Goal: Information Seeking & Learning: Find specific fact

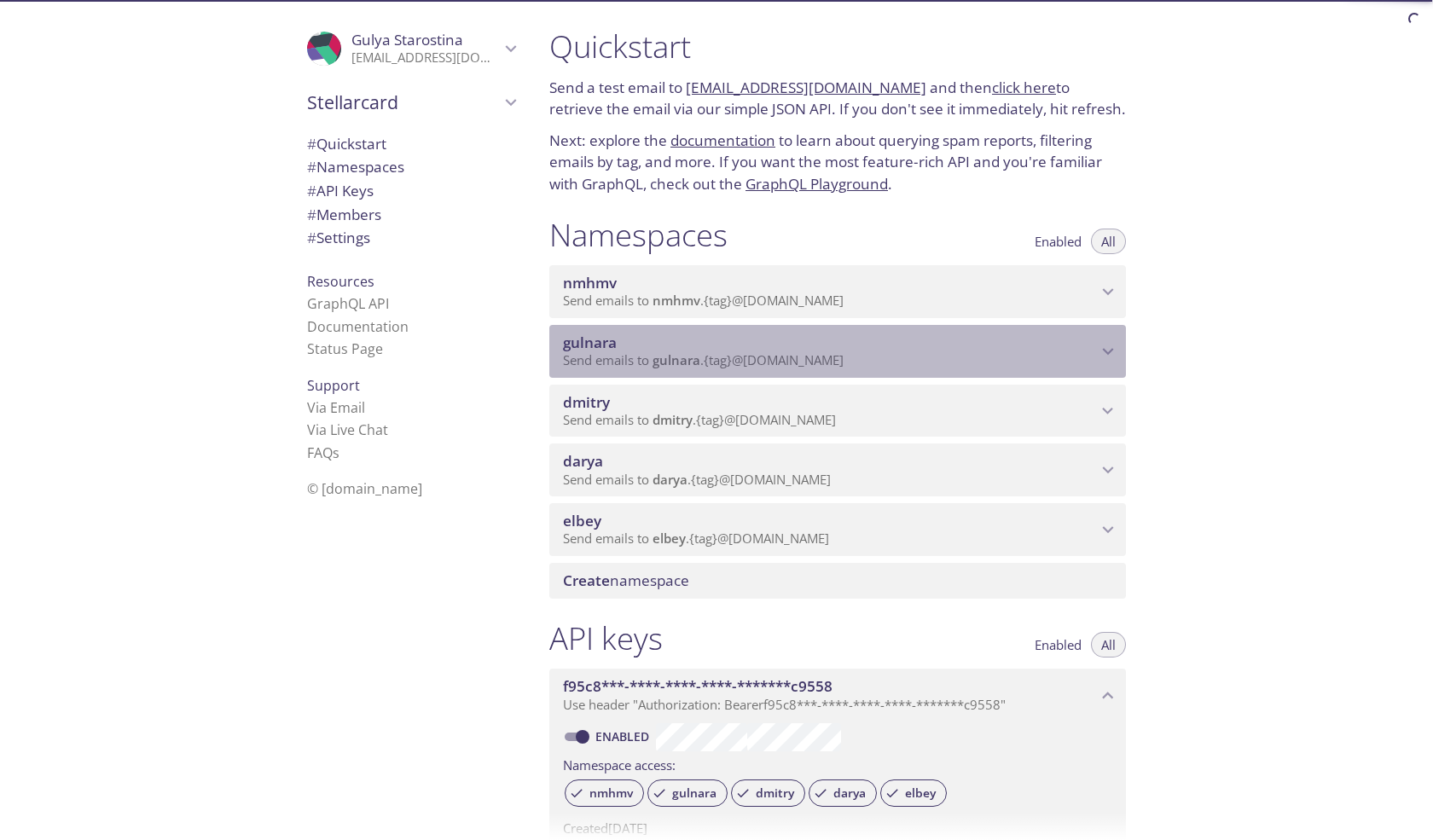
click at [707, 345] on span "gulnara" at bounding box center [830, 343] width 534 height 19
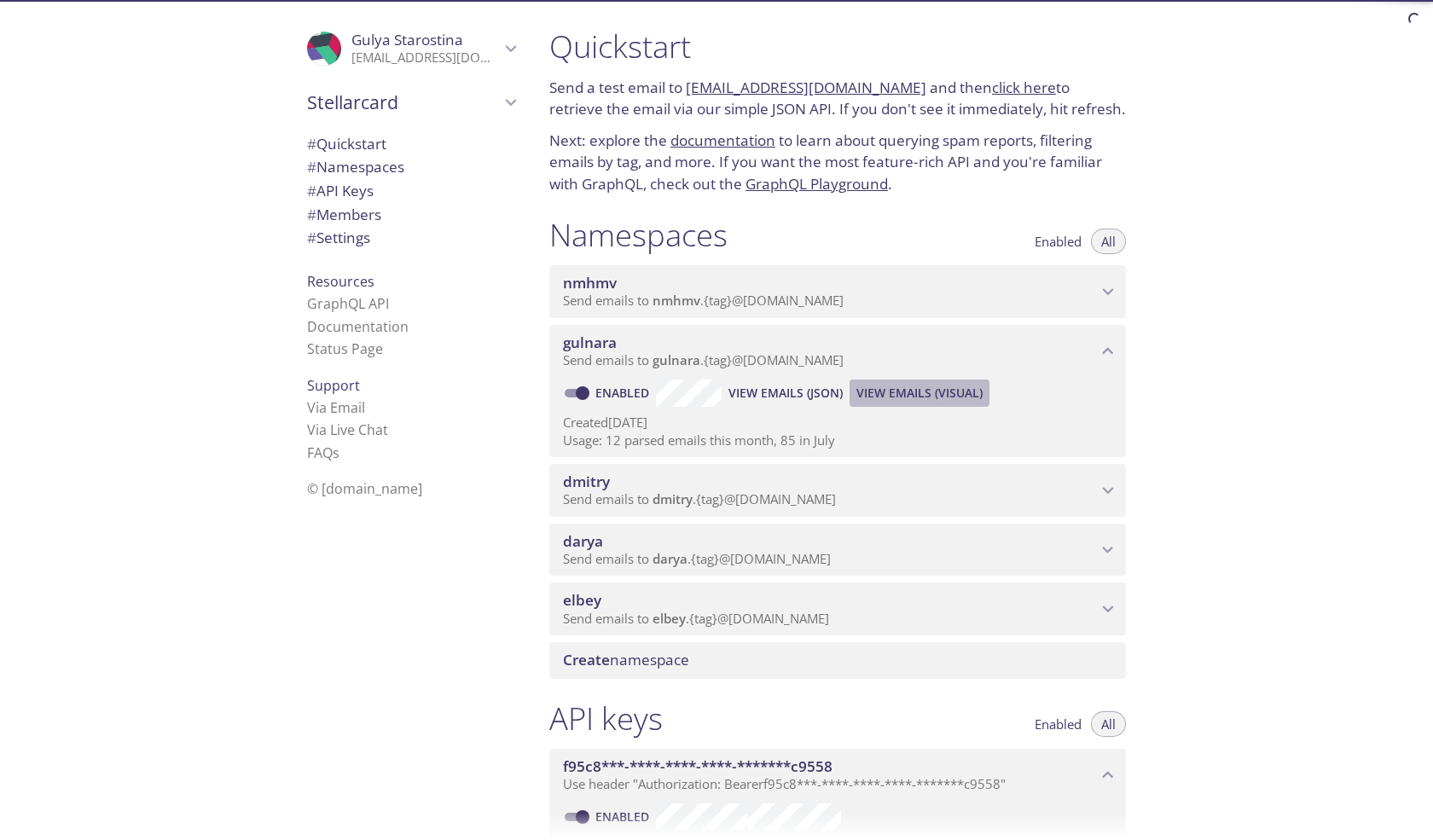
click at [916, 391] on span "View Emails (Visual)" at bounding box center [920, 392] width 127 height 20
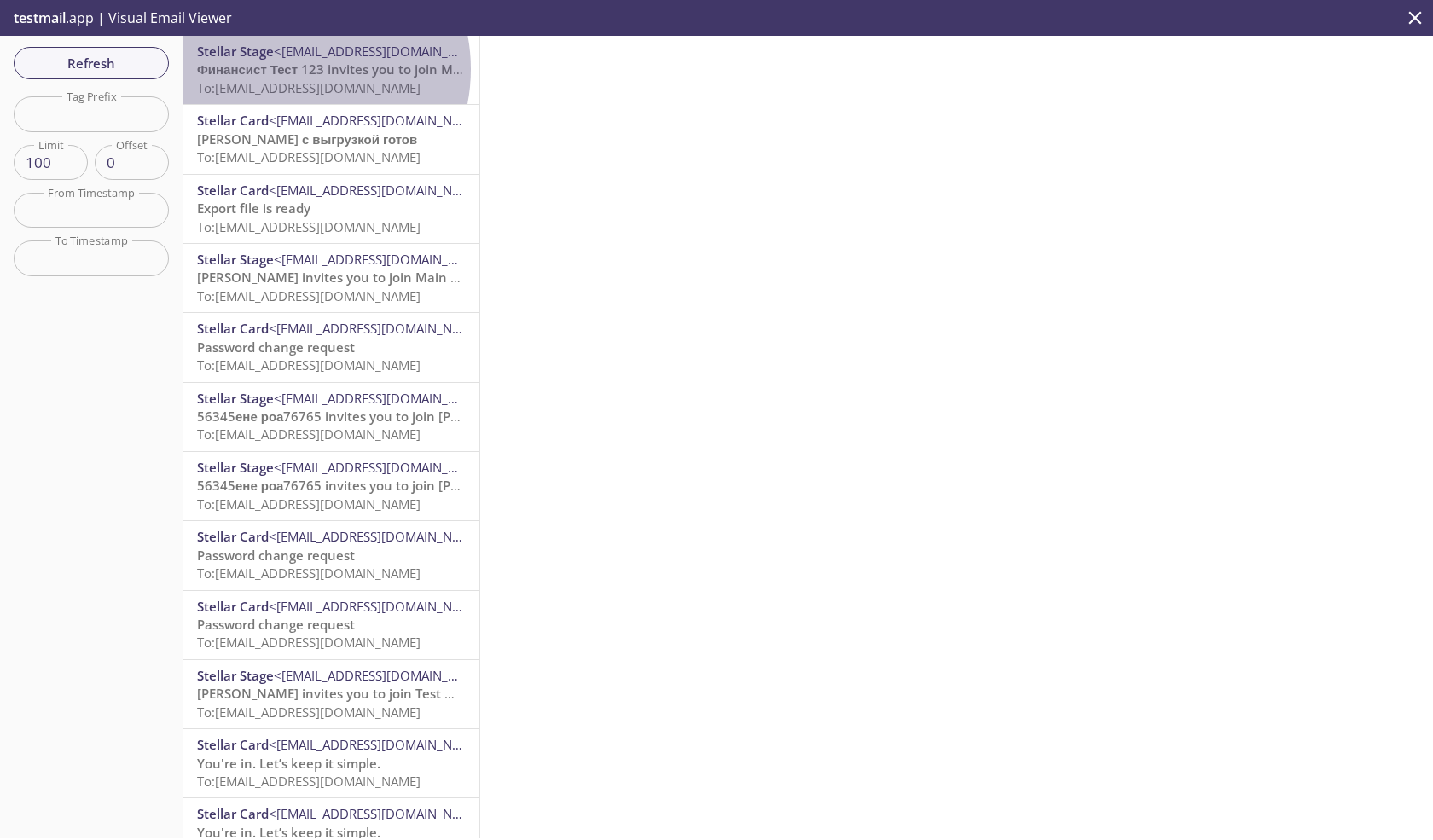
click at [290, 69] on span "Финансист Тест 123 invites you to join Main Company" at bounding box center [365, 69] width 338 height 17
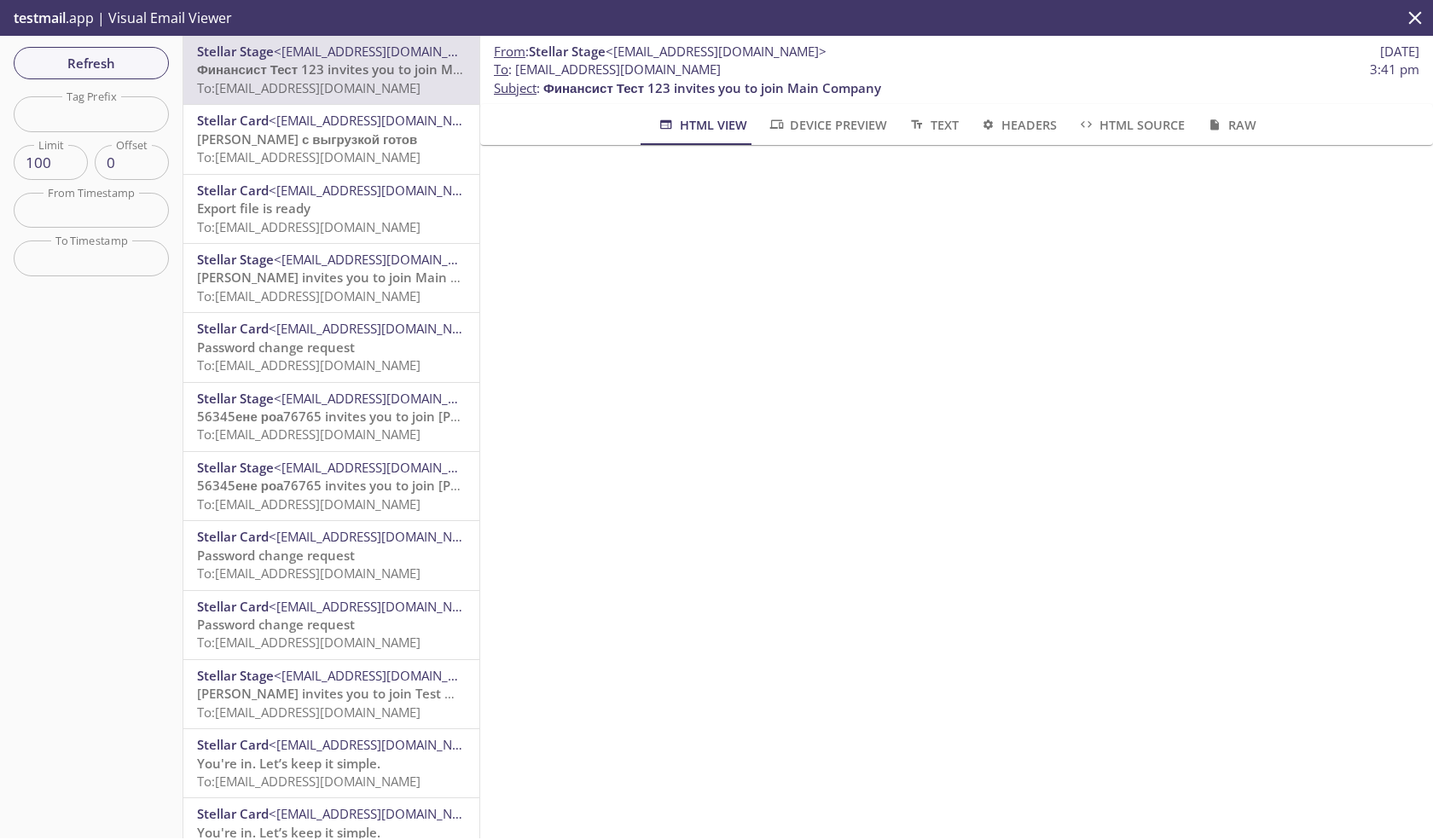
drag, startPoint x: 700, startPoint y: 68, endPoint x: 517, endPoint y: 74, distance: 183.1
click at [517, 74] on span "To : [EMAIL_ADDRESS][DOMAIN_NAME]" at bounding box center [607, 69] width 227 height 18
copy span "[EMAIL_ADDRESS][DOMAIN_NAME]"
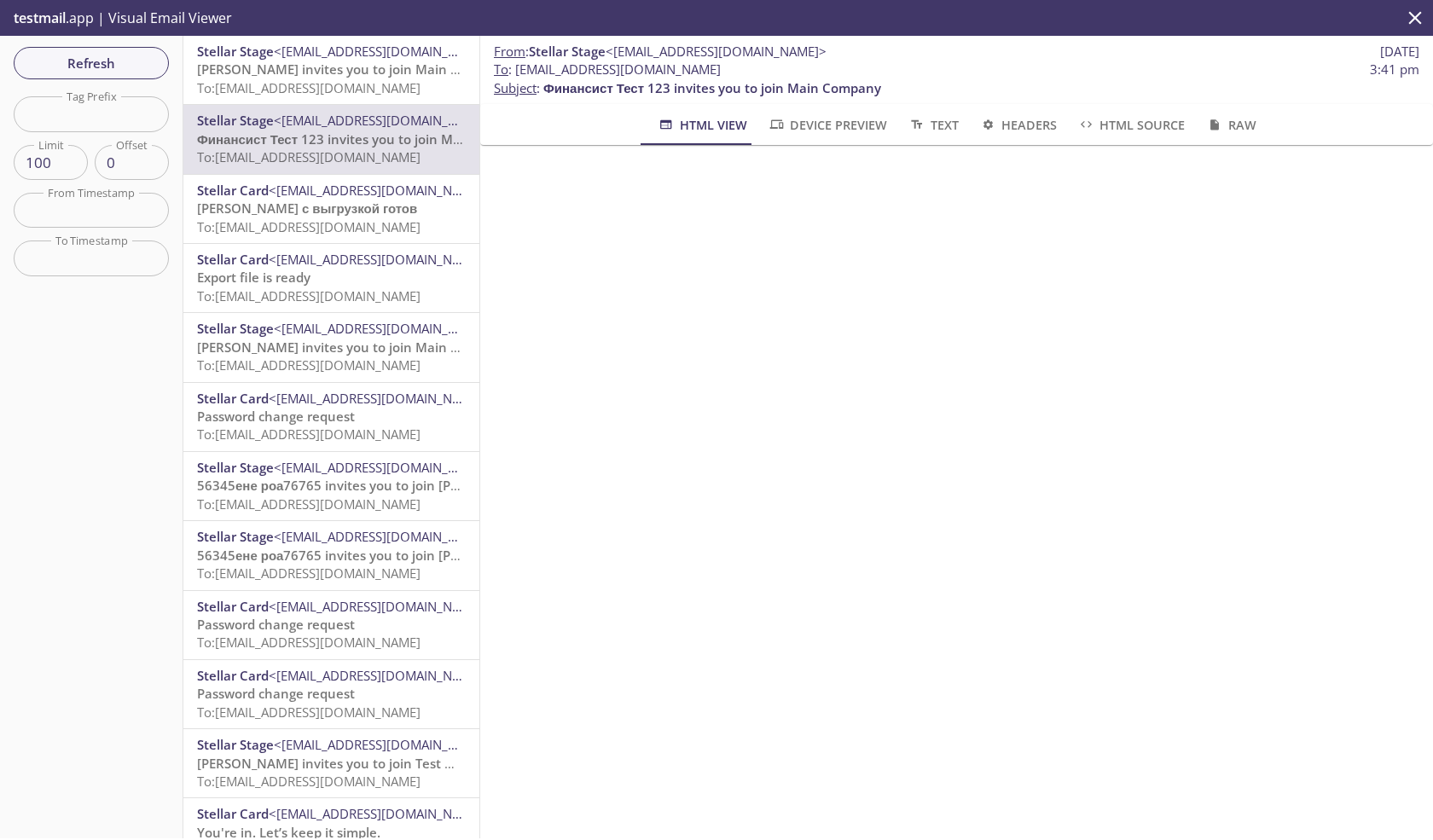
click at [314, 85] on span "To: gulnara.75@inbox.testmail.app" at bounding box center [308, 88] width 223 height 17
